Goal: Task Accomplishment & Management: Use online tool/utility

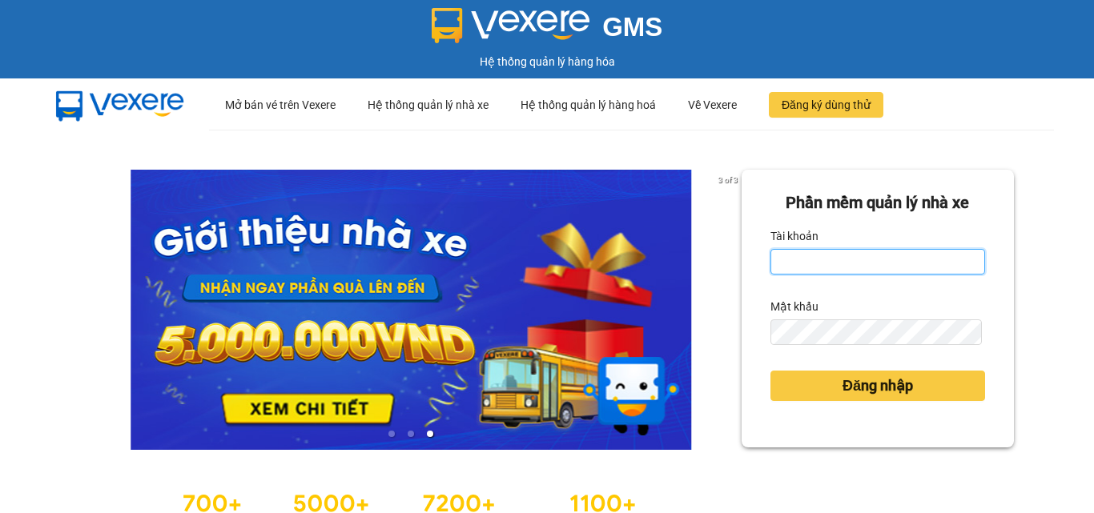
drag, startPoint x: 840, startPoint y: 260, endPoint x: 850, endPoint y: 268, distance: 13.0
click at [840, 260] on input "Tài khoản" at bounding box center [878, 262] width 215 height 26
type input "minh.caolam"
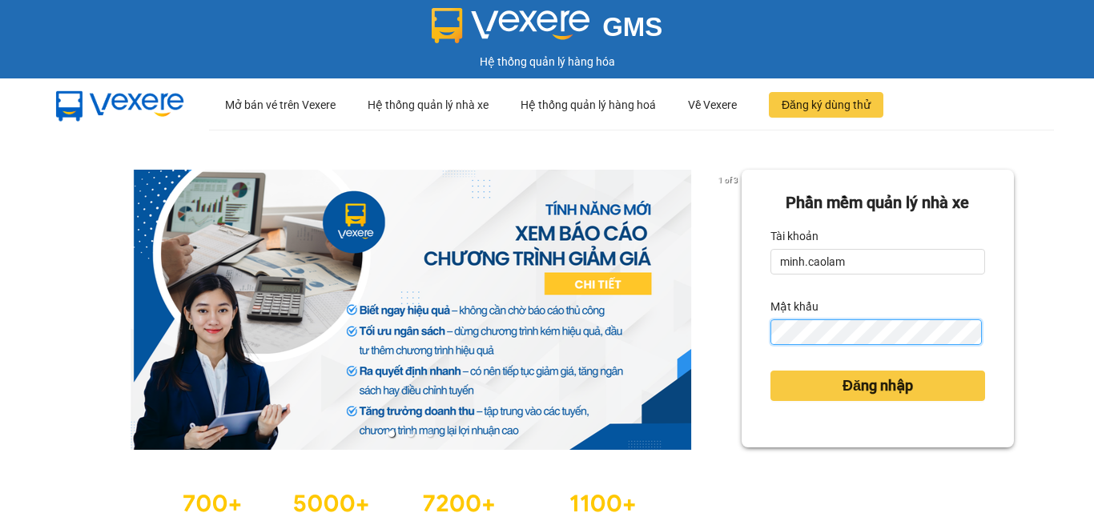
click at [771, 371] on button "Đăng nhập" at bounding box center [878, 386] width 215 height 30
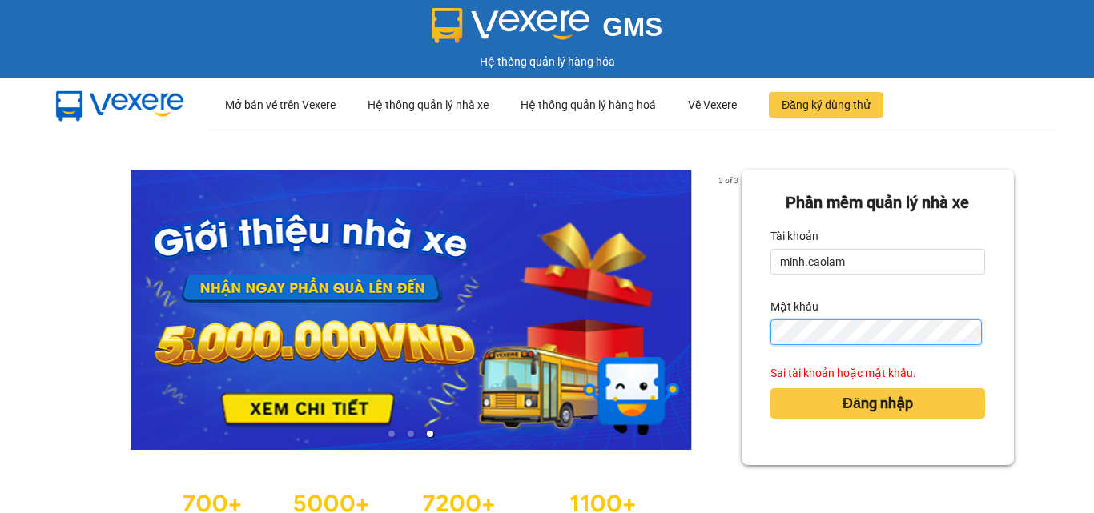
click at [771, 389] on button "Đăng nhập" at bounding box center [878, 404] width 215 height 30
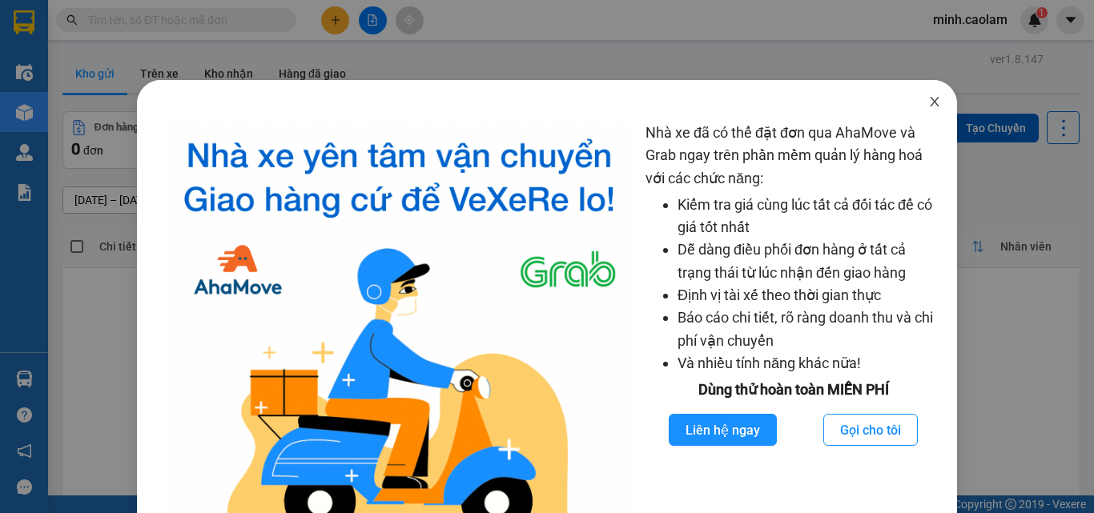
click at [934, 105] on span "Close" at bounding box center [934, 102] width 45 height 45
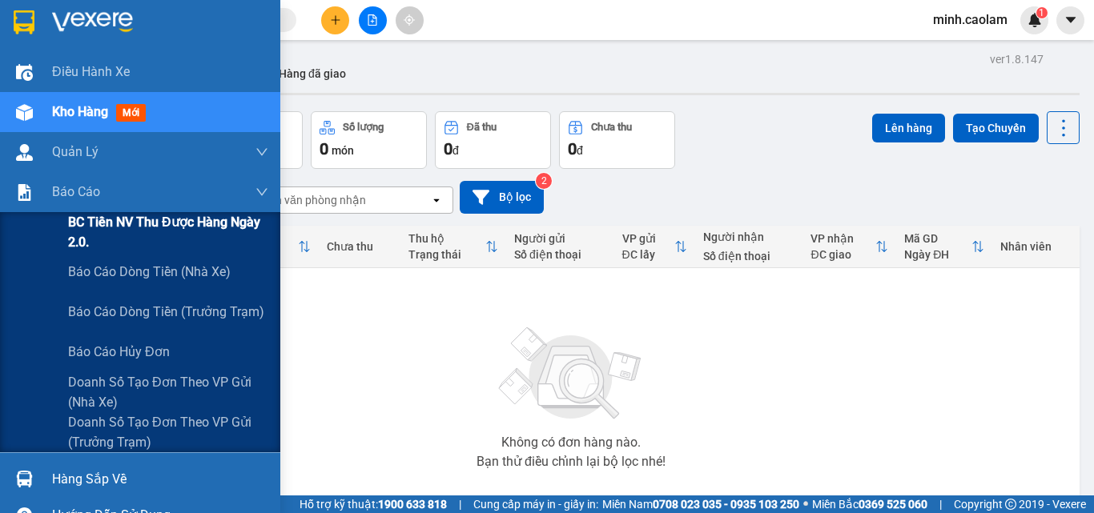
click at [79, 233] on span "BC Tiền NV thu được hàng ngày 2.0." at bounding box center [168, 232] width 200 height 40
